Goal: Information Seeking & Learning: Learn about a topic

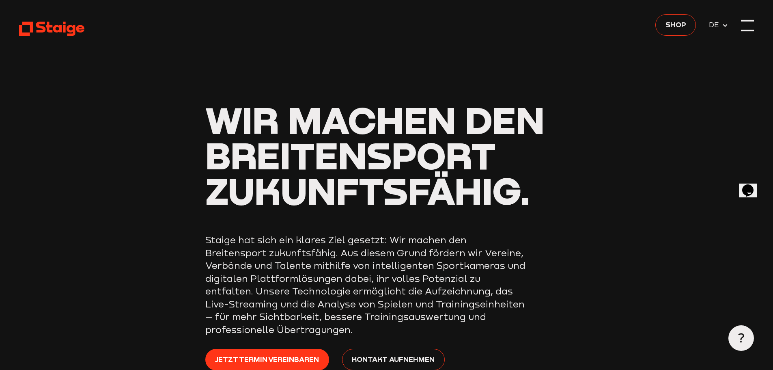
click at [753, 24] on div at bounding box center [747, 25] width 13 height 13
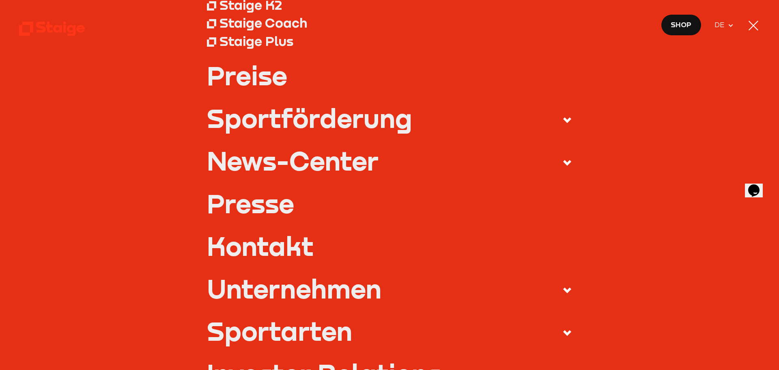
scroll to position [122, 0]
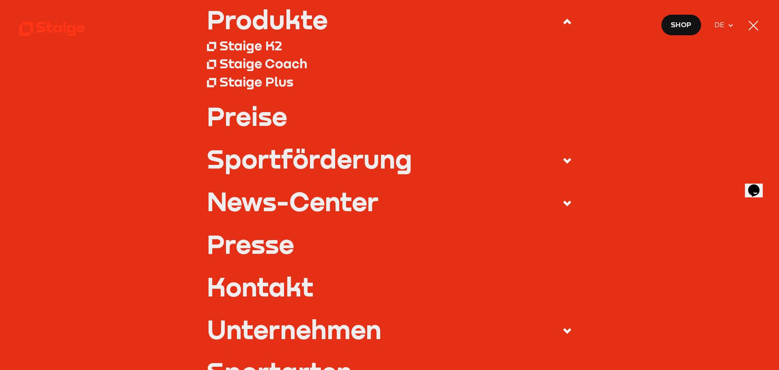
click at [259, 121] on link "Preise" at bounding box center [390, 116] width 366 height 26
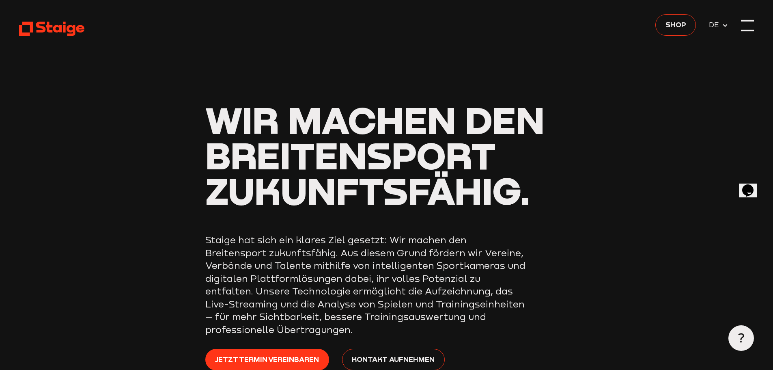
click at [747, 27] on div at bounding box center [747, 25] width 13 height 13
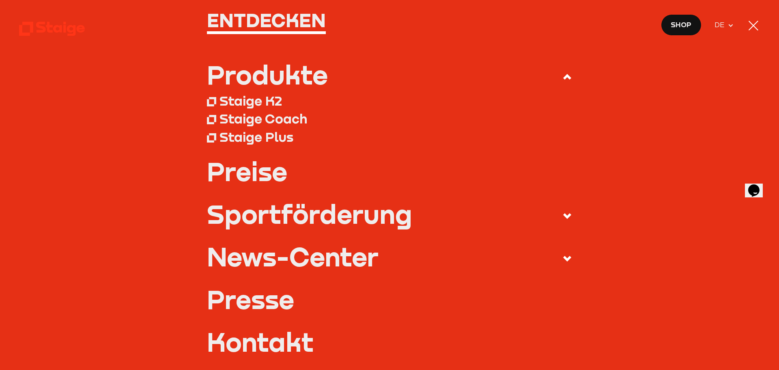
scroll to position [81, 0]
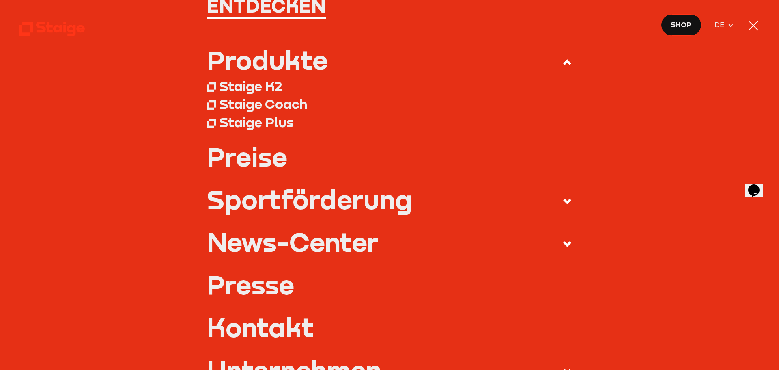
click at [250, 66] on div "Produkte" at bounding box center [267, 60] width 121 height 26
click at [0, 0] on input "Produkte" at bounding box center [0, 0] width 0 height 0
click at [246, 93] on div "Staige K2" at bounding box center [251, 86] width 63 height 16
